Goal: Find specific page/section: Find specific page/section

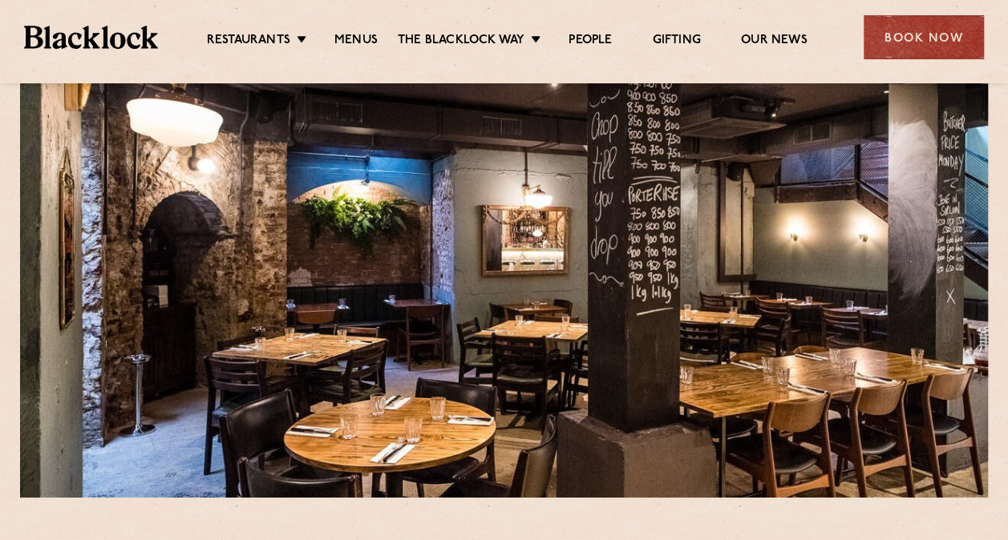
scroll to position [80, 0]
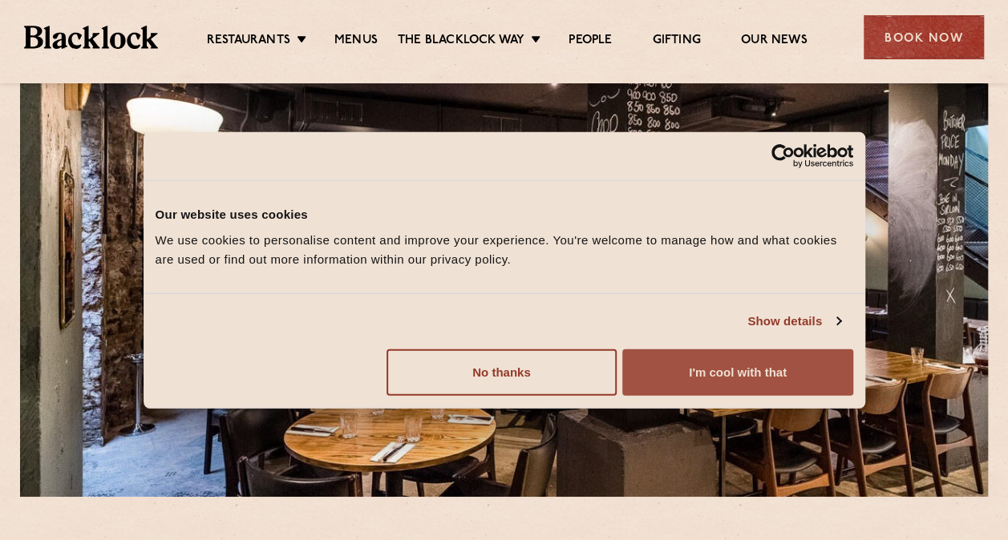
click at [697, 373] on button "I'm cool with that" at bounding box center [737, 372] width 230 height 46
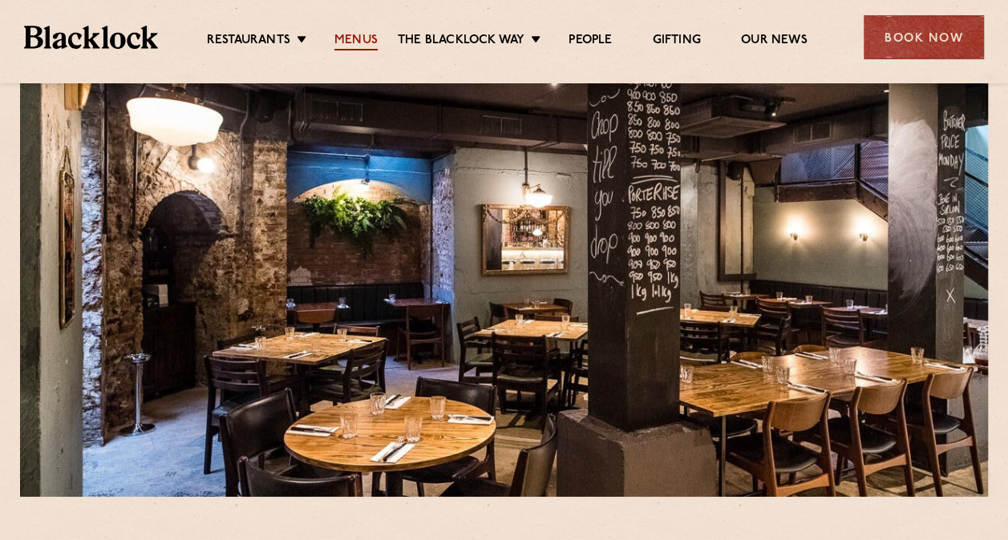
click at [350, 42] on link "Menus" at bounding box center [355, 42] width 43 height 18
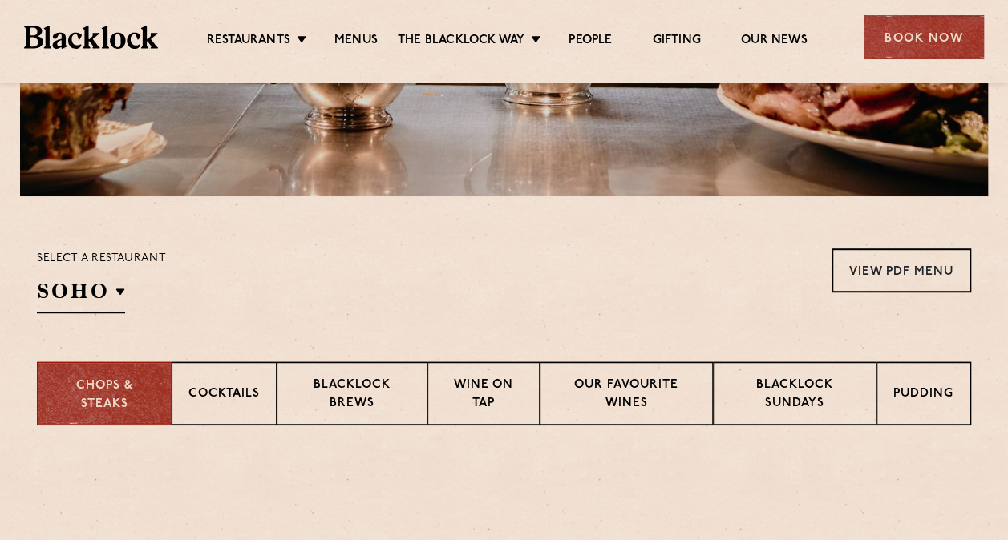
scroll to position [481, 0]
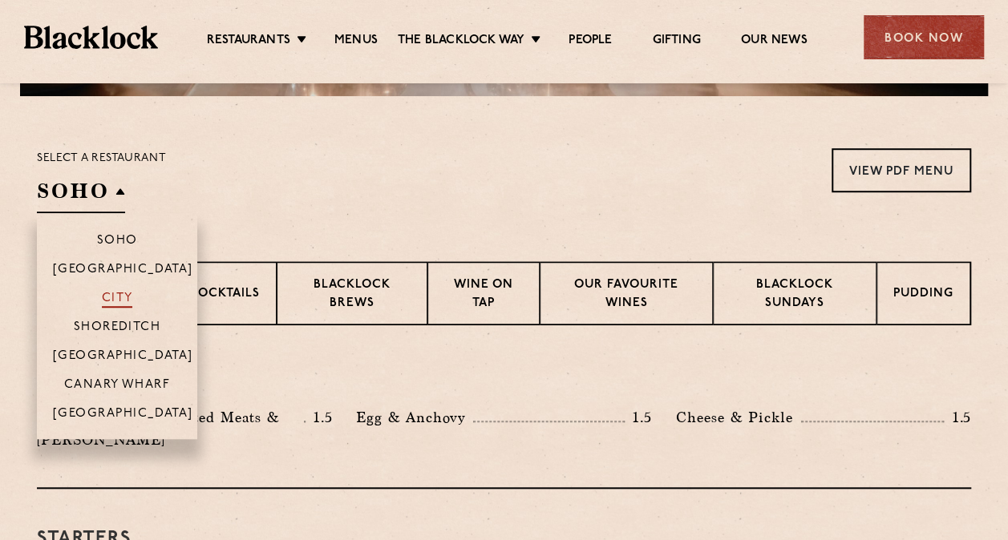
click at [115, 298] on p "City" at bounding box center [117, 300] width 31 height 16
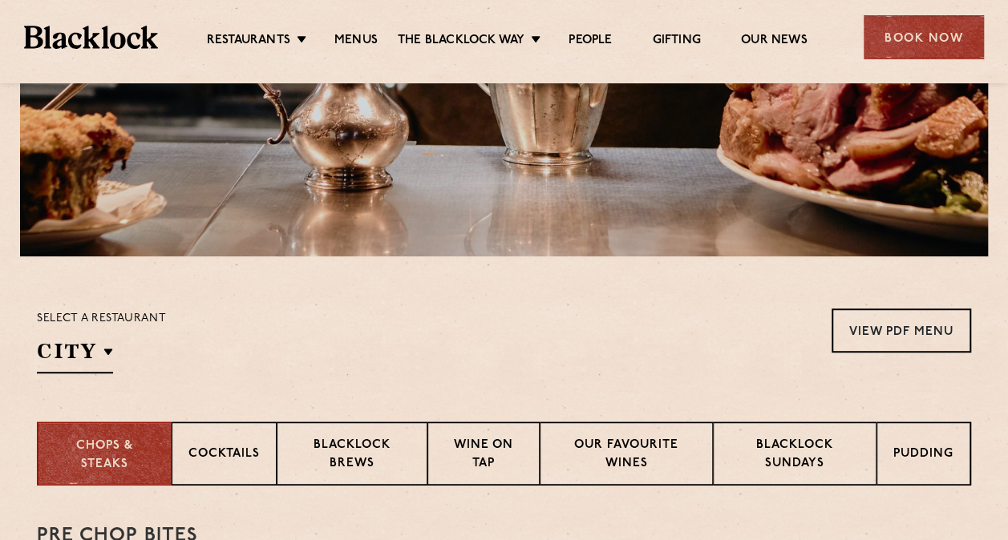
scroll to position [0, 0]
